Goal: Information Seeking & Learning: Learn about a topic

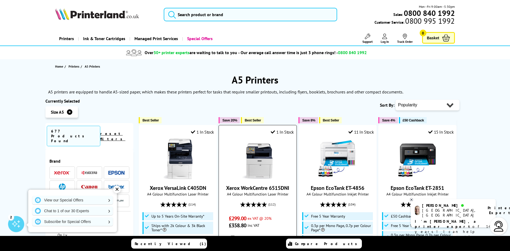
click at [253, 167] on img at bounding box center [258, 158] width 40 height 40
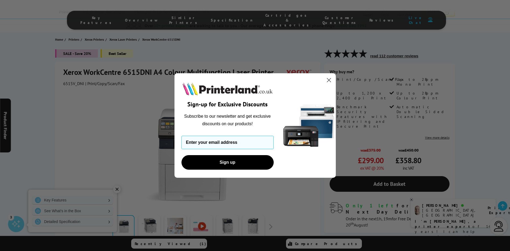
scroll to position [108, 0]
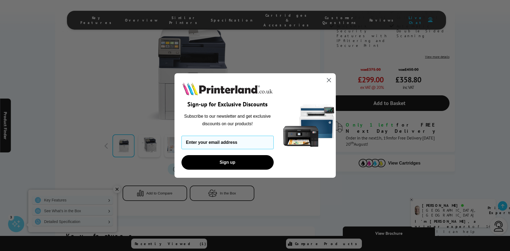
click at [328, 77] on circle "Close dialog" at bounding box center [328, 80] width 9 height 9
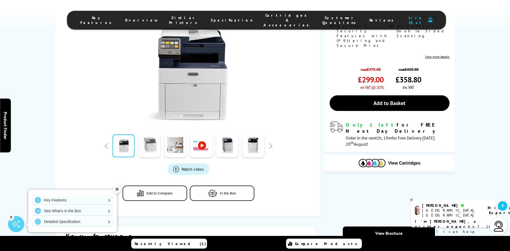
click at [151, 146] on link at bounding box center [149, 145] width 22 height 23
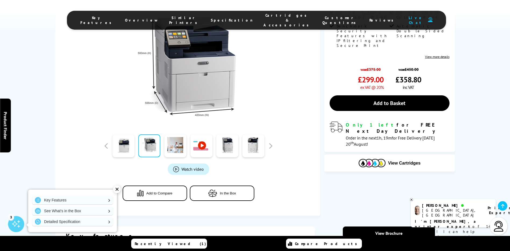
click at [202, 148] on link at bounding box center [201, 145] width 22 height 23
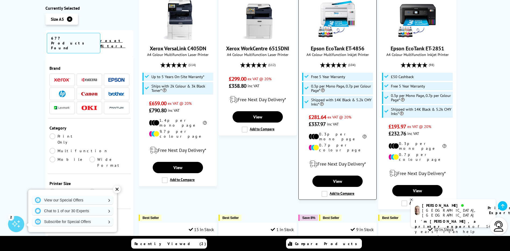
scroll to position [134, 0]
